Goal: Task Accomplishment & Management: Manage account settings

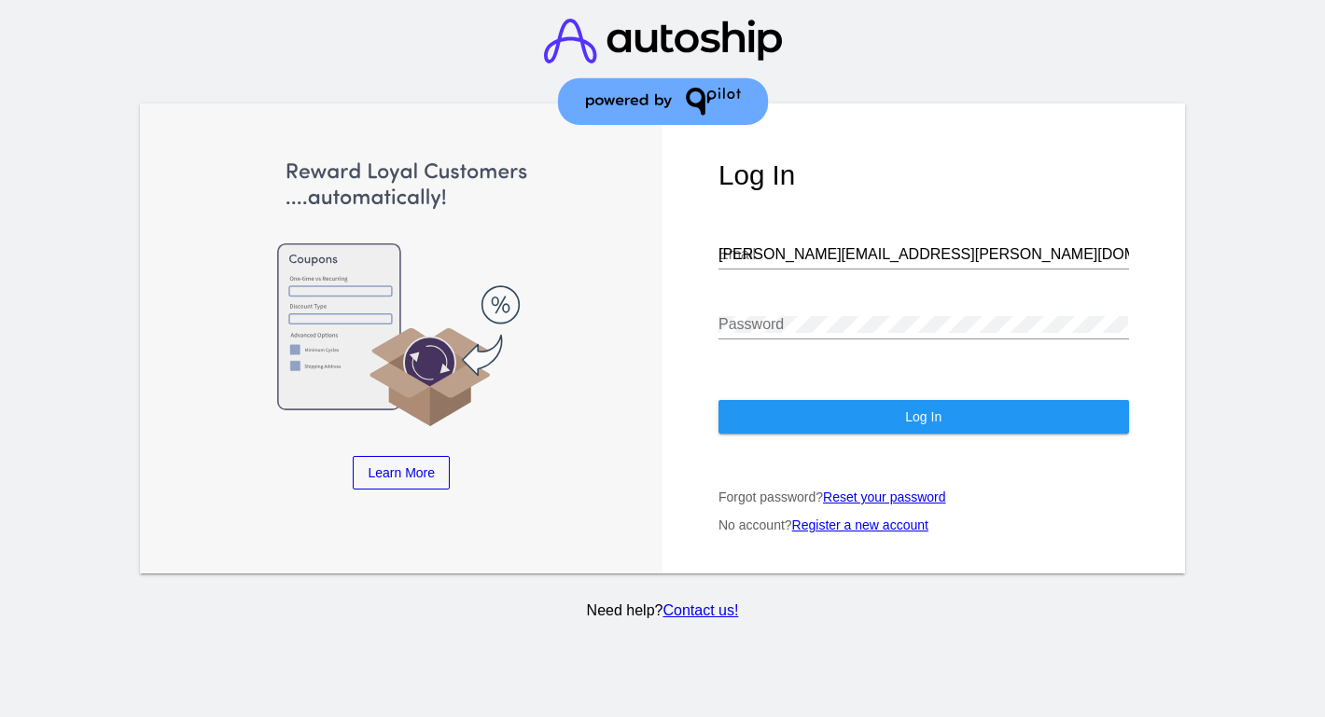
click at [823, 426] on button "Log In" at bounding box center [923, 417] width 410 height 34
click at [858, 255] on input "[PERSON_NAME][EMAIL_ADDRESS][PERSON_NAME][DOMAIN_NAME]" at bounding box center [923, 254] width 410 height 17
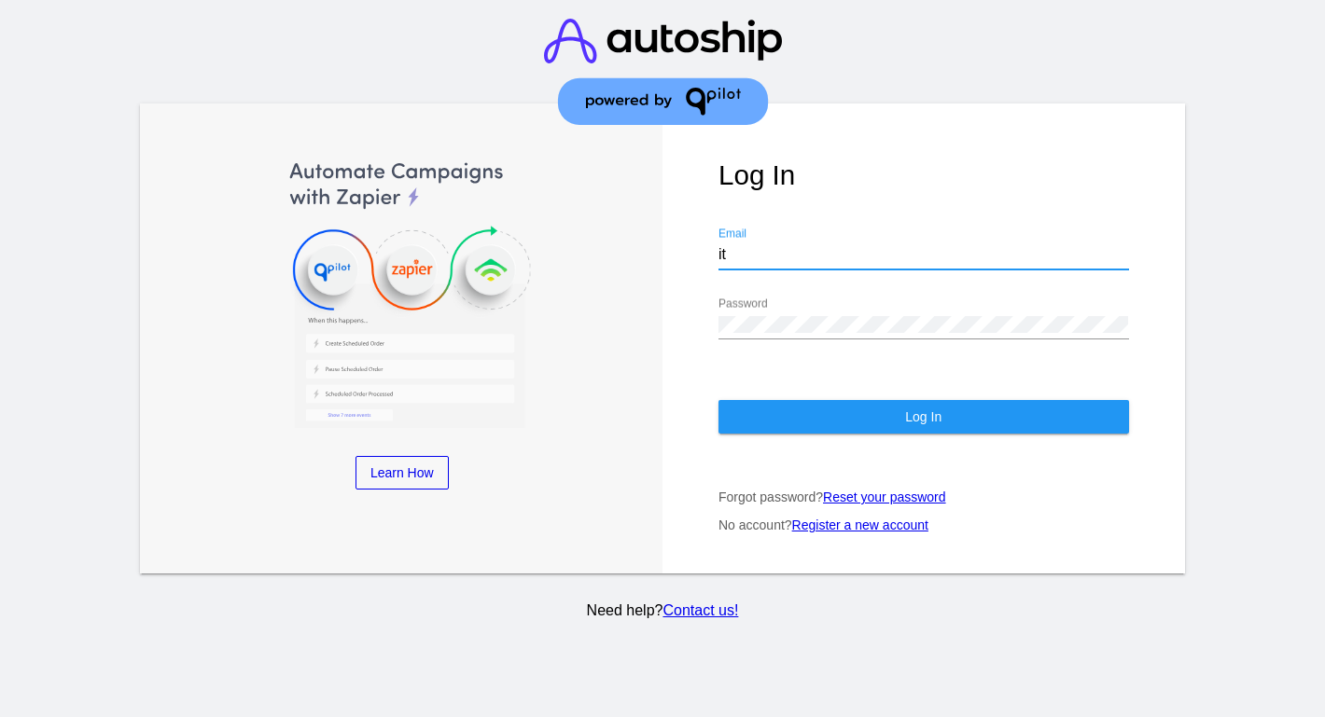
type input "[EMAIL_ADDRESS][DOMAIN_NAME]"
click at [871, 418] on button "Log In" at bounding box center [923, 417] width 410 height 34
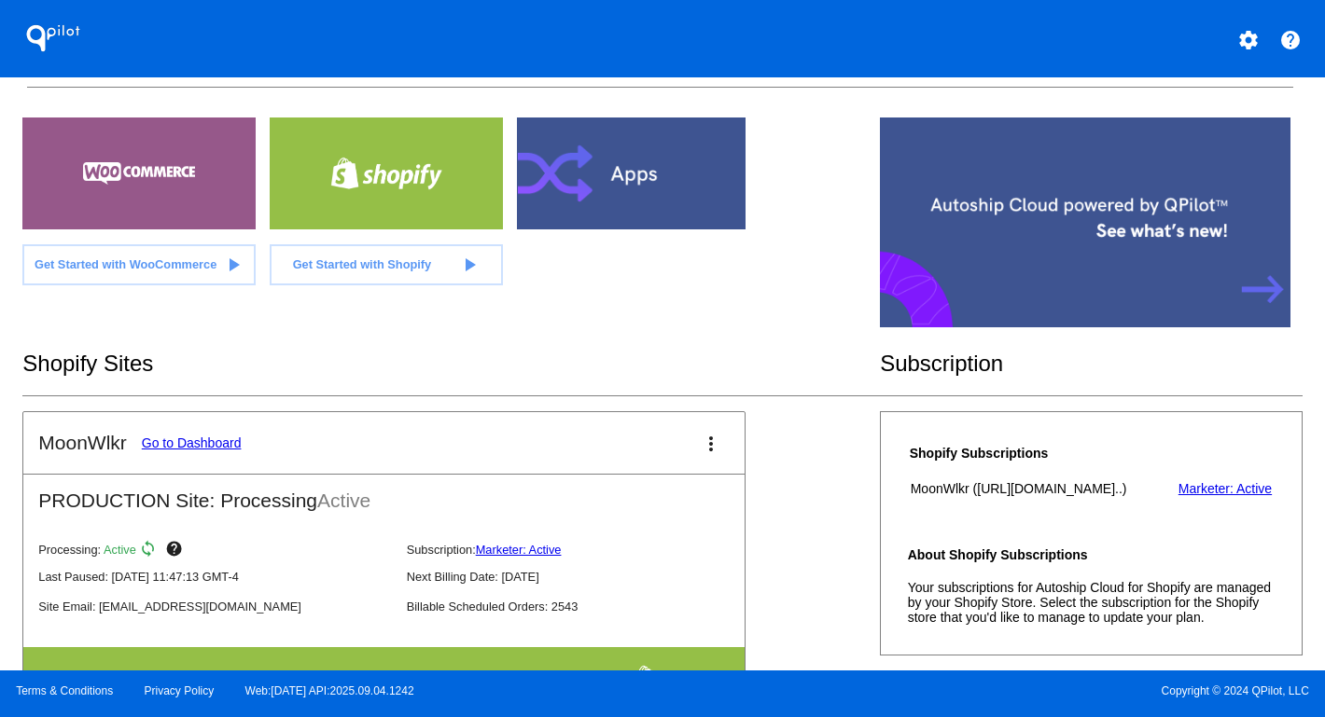
scroll to position [128, 0]
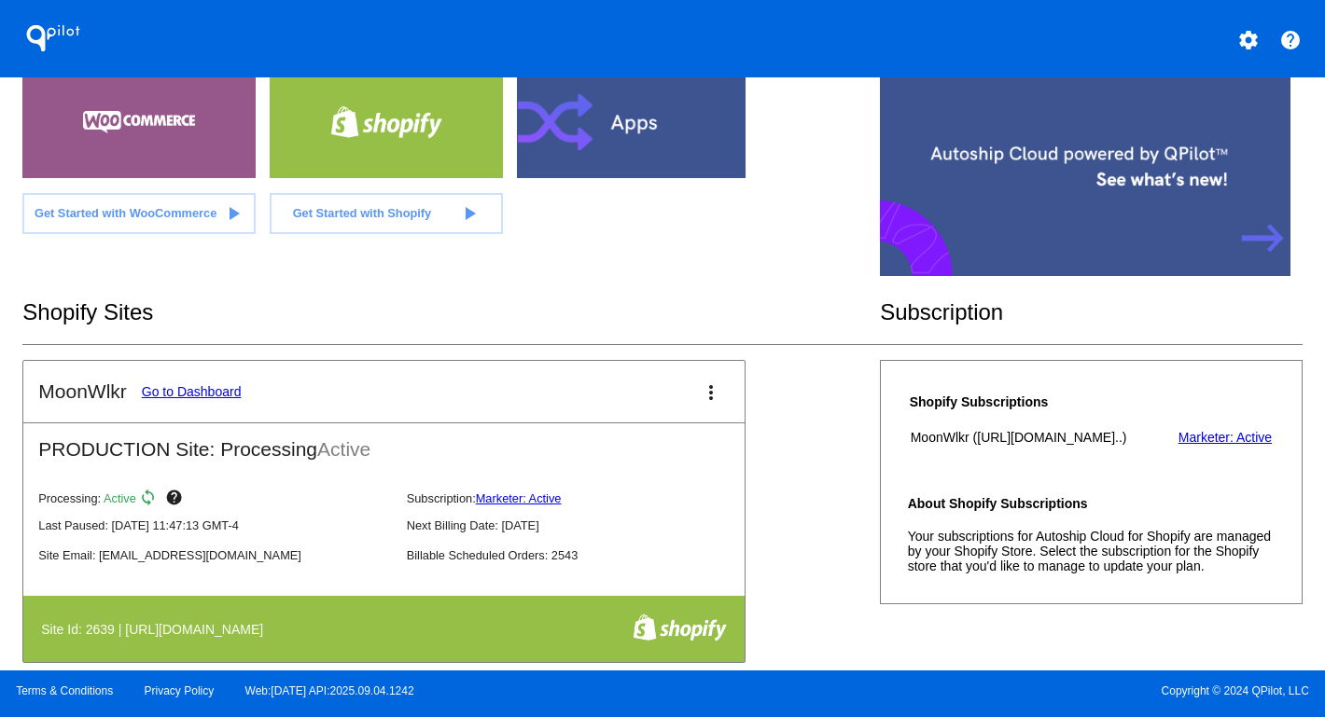
click at [185, 393] on link "Go to Dashboard" at bounding box center [192, 391] width 100 height 15
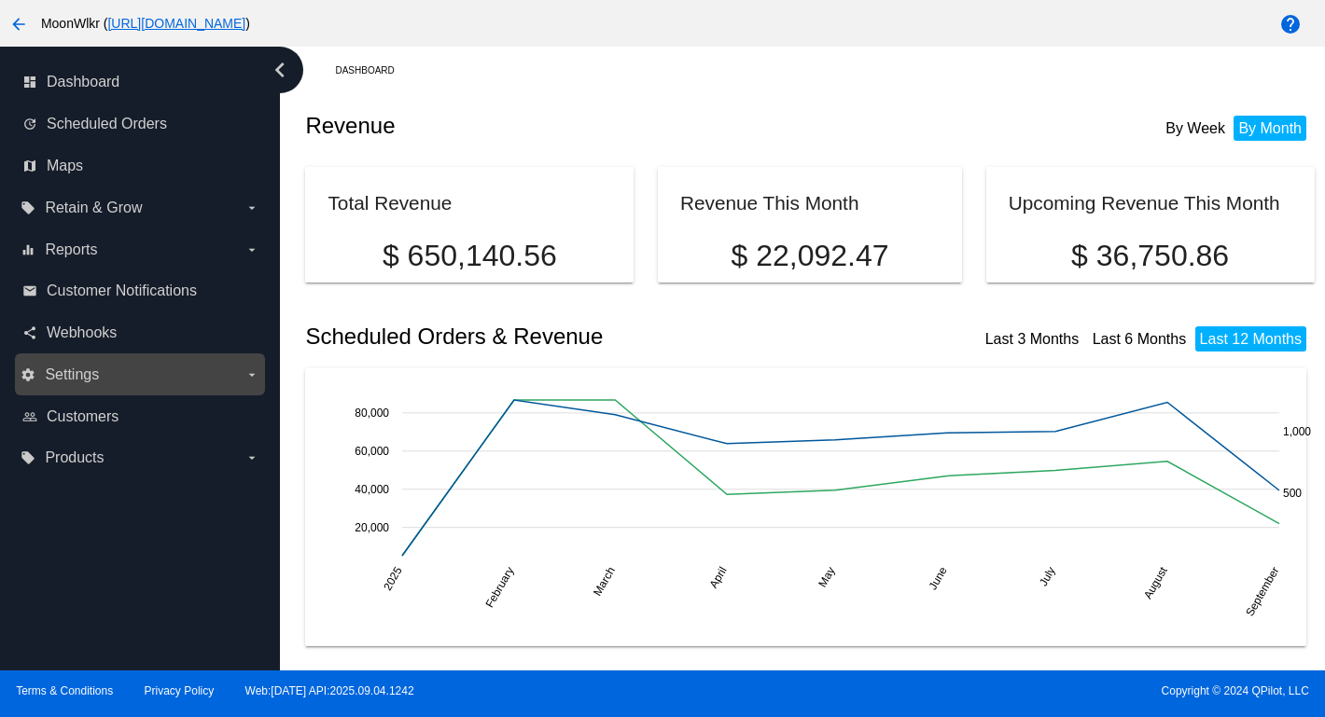
click at [223, 363] on label "settings Settings arrow_drop_down" at bounding box center [140, 375] width 238 height 30
click at [0, 0] on input "settings Settings arrow_drop_down" at bounding box center [0, 0] width 0 height 0
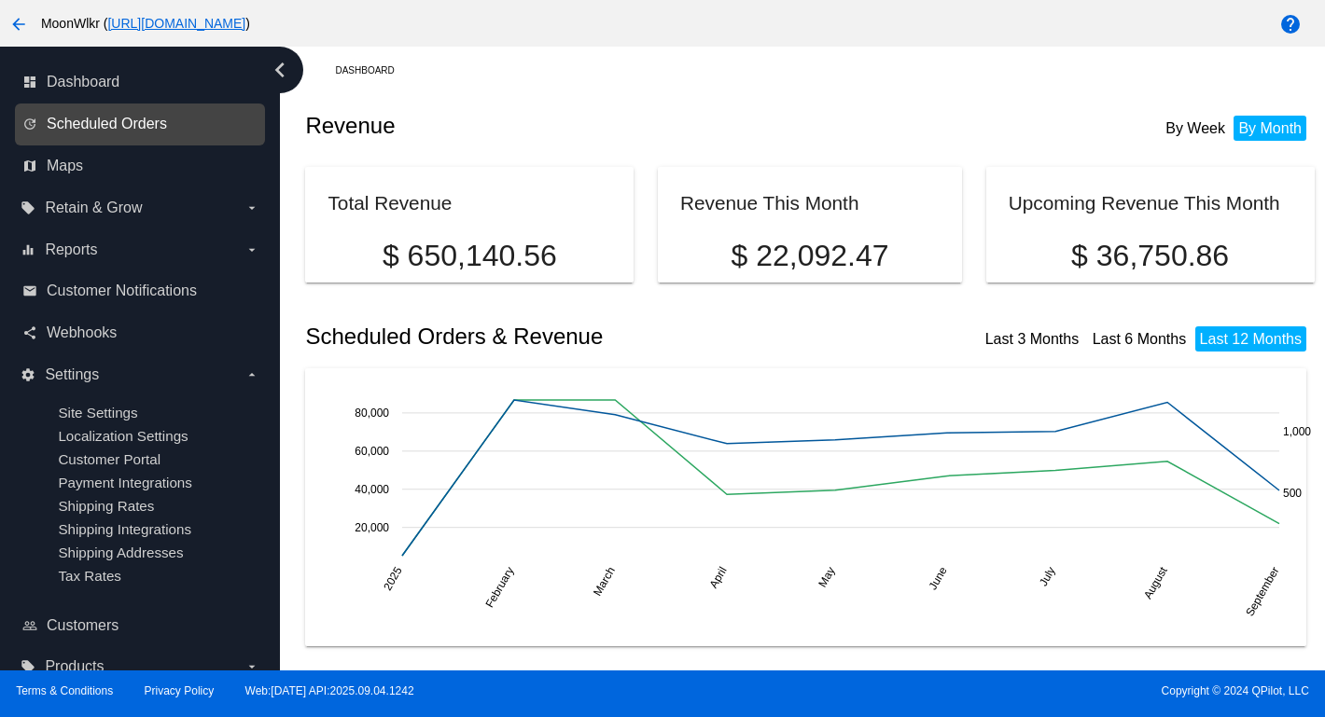
click at [126, 116] on span "Scheduled Orders" at bounding box center [107, 124] width 120 height 17
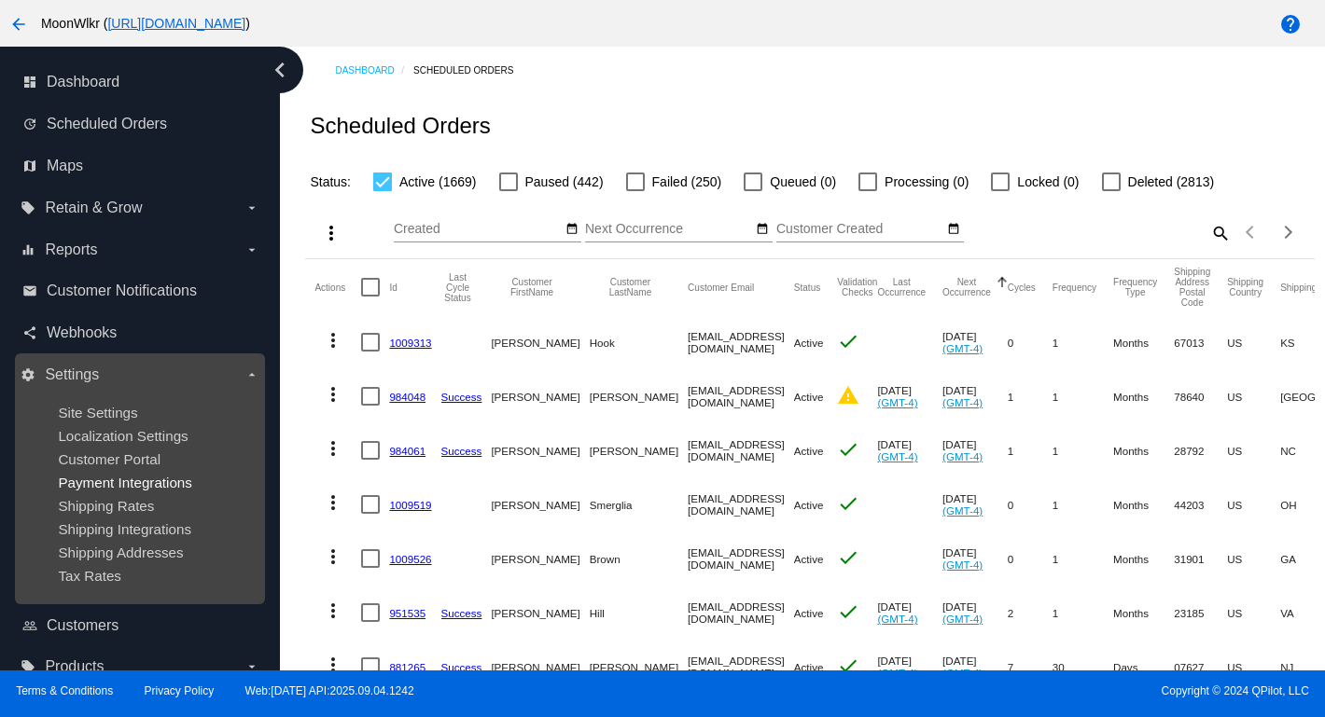
scroll to position [33, 0]
